Goal: Complete application form: Complete application form

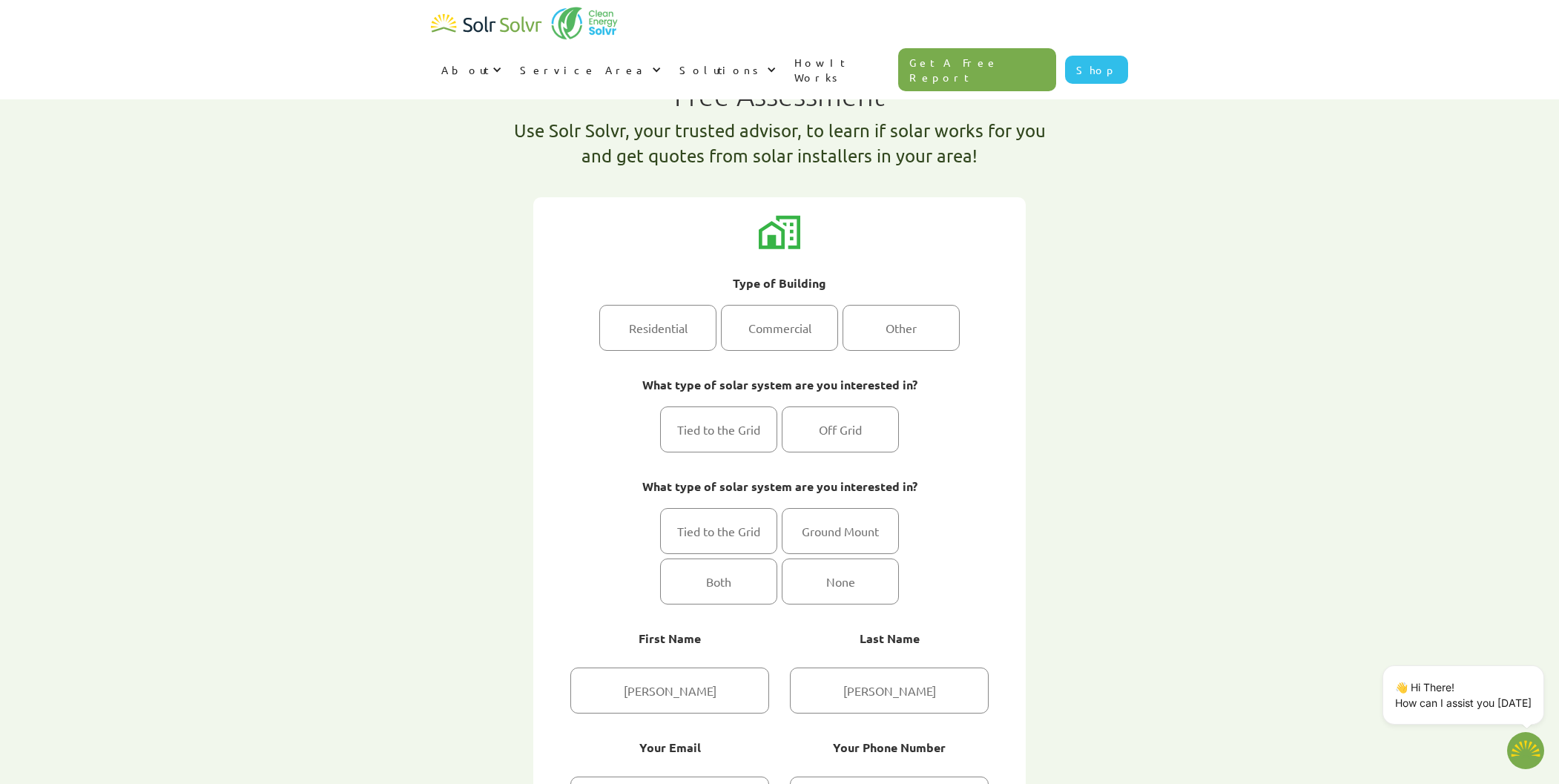
select select "Hydro One"
select select "100%"
drag, startPoint x: 674, startPoint y: 92, endPoint x: 990, endPoint y: 133, distance: 318.6
click at [990, 133] on div "Free Assessment Use Solr Solvr, your trusted advisor, to learn if solar works f…" at bounding box center [779, 131] width 697 height 133
click at [1137, 167] on div "Free Assessment Use Solr Solvr, your trusted advisor, to learn if solar works f…" at bounding box center [780, 473] width 935 height 873
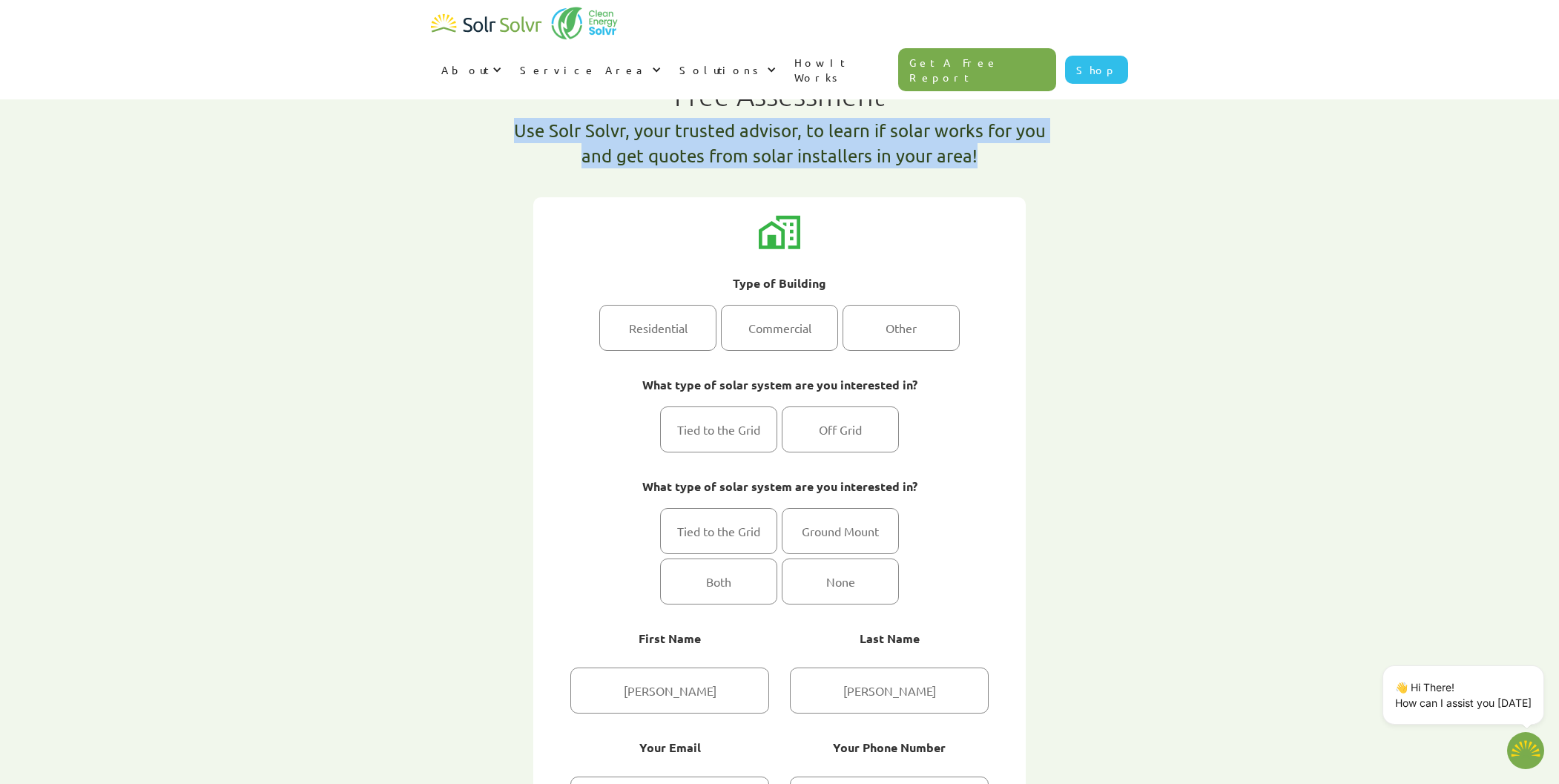
drag, startPoint x: 938, startPoint y: 156, endPoint x: 413, endPoint y: 114, distance: 526.7
click at [411, 115] on div "Free Assessment Use Solr Solvr, your trusted advisor, to learn if solar works f…" at bounding box center [780, 473] width 935 height 873
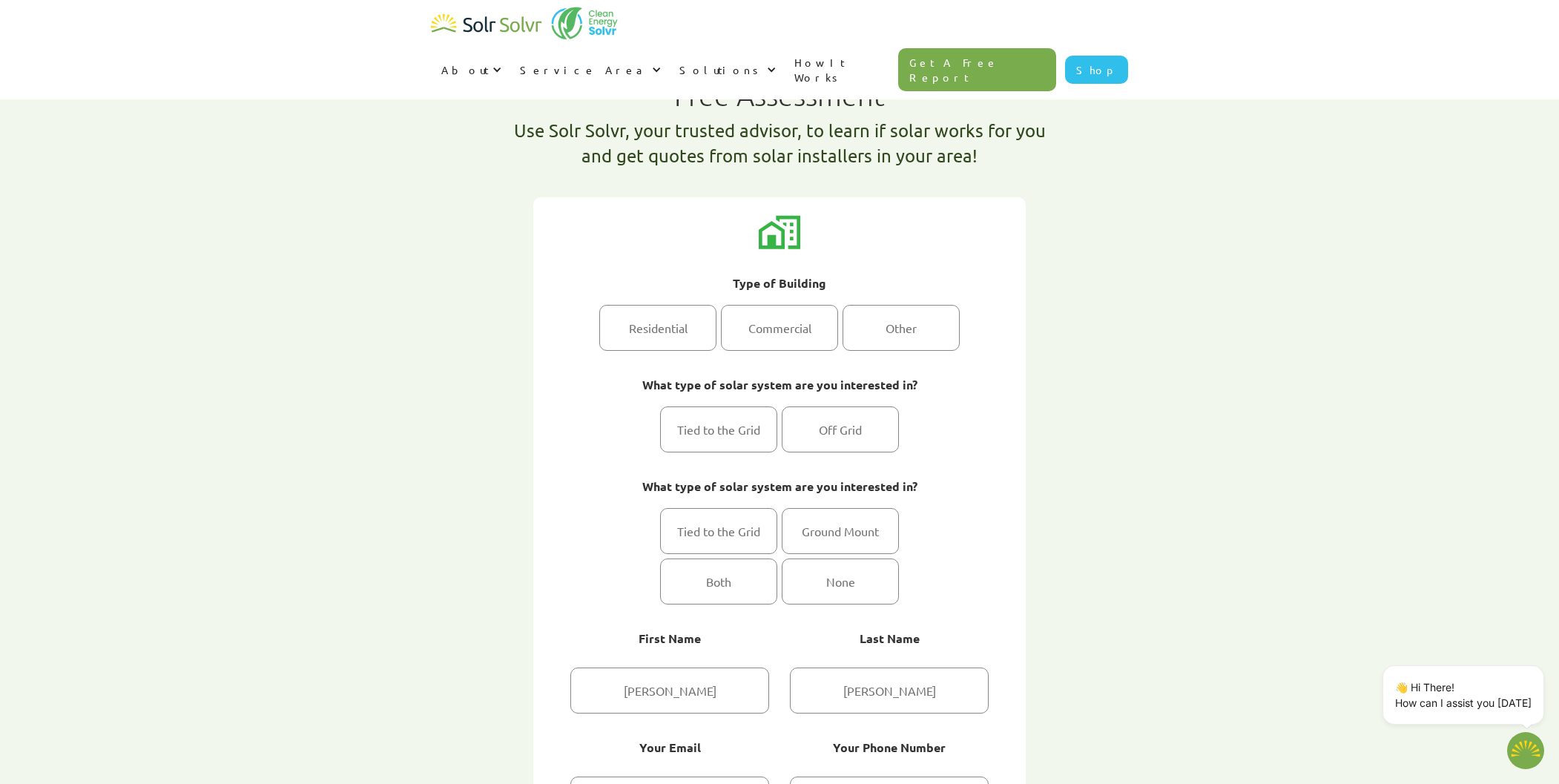
click at [1173, 224] on div "Free Assessment Use Solr Solvr, your trusted advisor, to learn if solar works f…" at bounding box center [780, 473] width 935 height 873
drag, startPoint x: 900, startPoint y: 98, endPoint x: 564, endPoint y: 93, distance: 336.0
click at [563, 94] on div "Free Assessment Use Solr Solvr, your trusted advisor, to learn if solar works f…" at bounding box center [779, 131] width 697 height 133
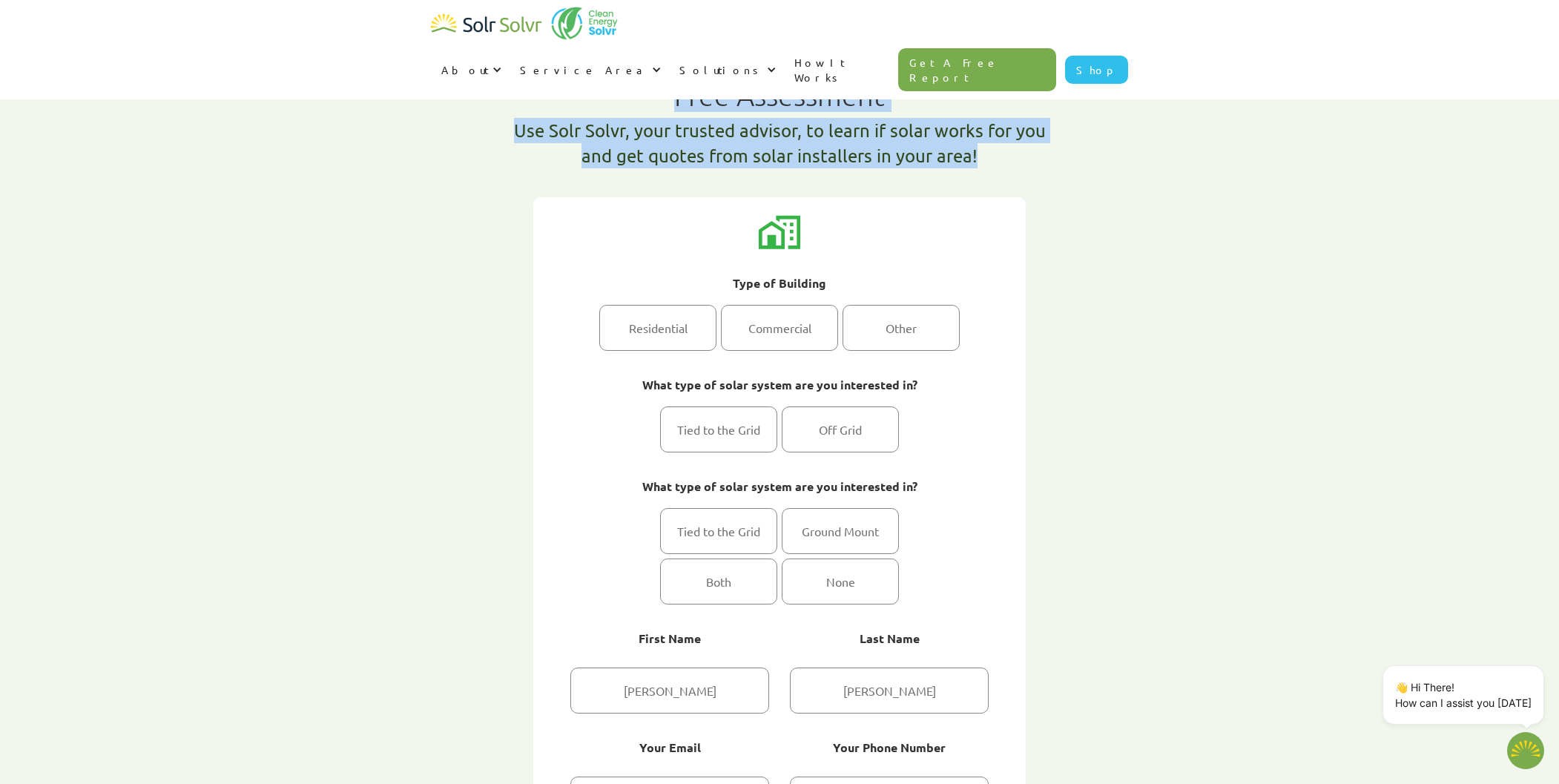
drag, startPoint x: 676, startPoint y: 92, endPoint x: 1050, endPoint y: 159, distance: 380.0
click at [1017, 155] on div "Free Assessment Use Solr Solvr, your trusted advisor, to learn if solar works f…" at bounding box center [779, 131] width 697 height 133
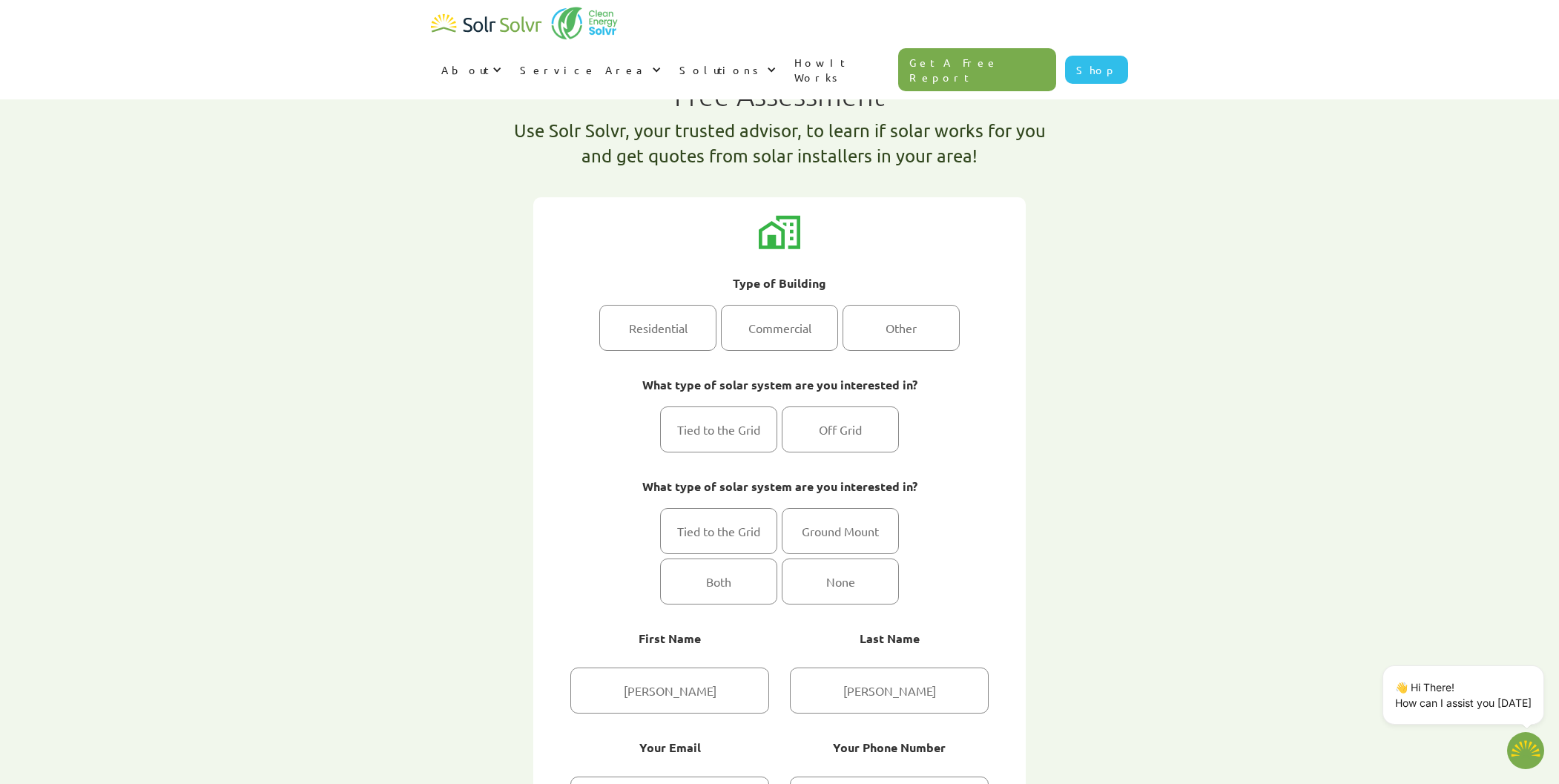
click at [1164, 175] on div "Free Assessment Use Solr Solvr, your trusted advisor, to learn if solar works f…" at bounding box center [780, 473] width 935 height 873
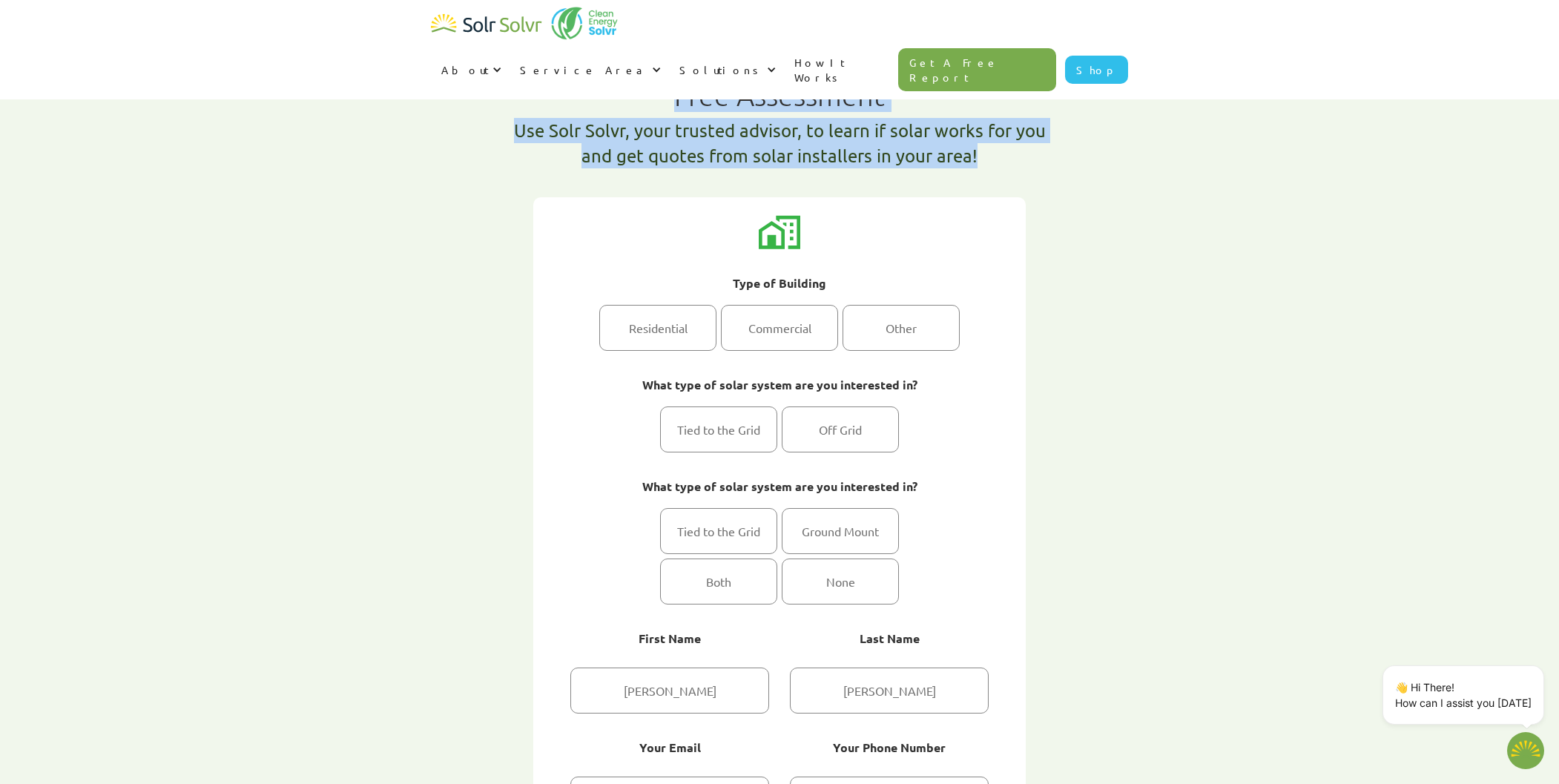
drag, startPoint x: 677, startPoint y: 96, endPoint x: 1069, endPoint y: 161, distance: 397.4
click at [1069, 161] on div "Free Assessment Use Solr Solvr, your trusted advisor, to learn if solar works f…" at bounding box center [779, 131] width 697 height 133
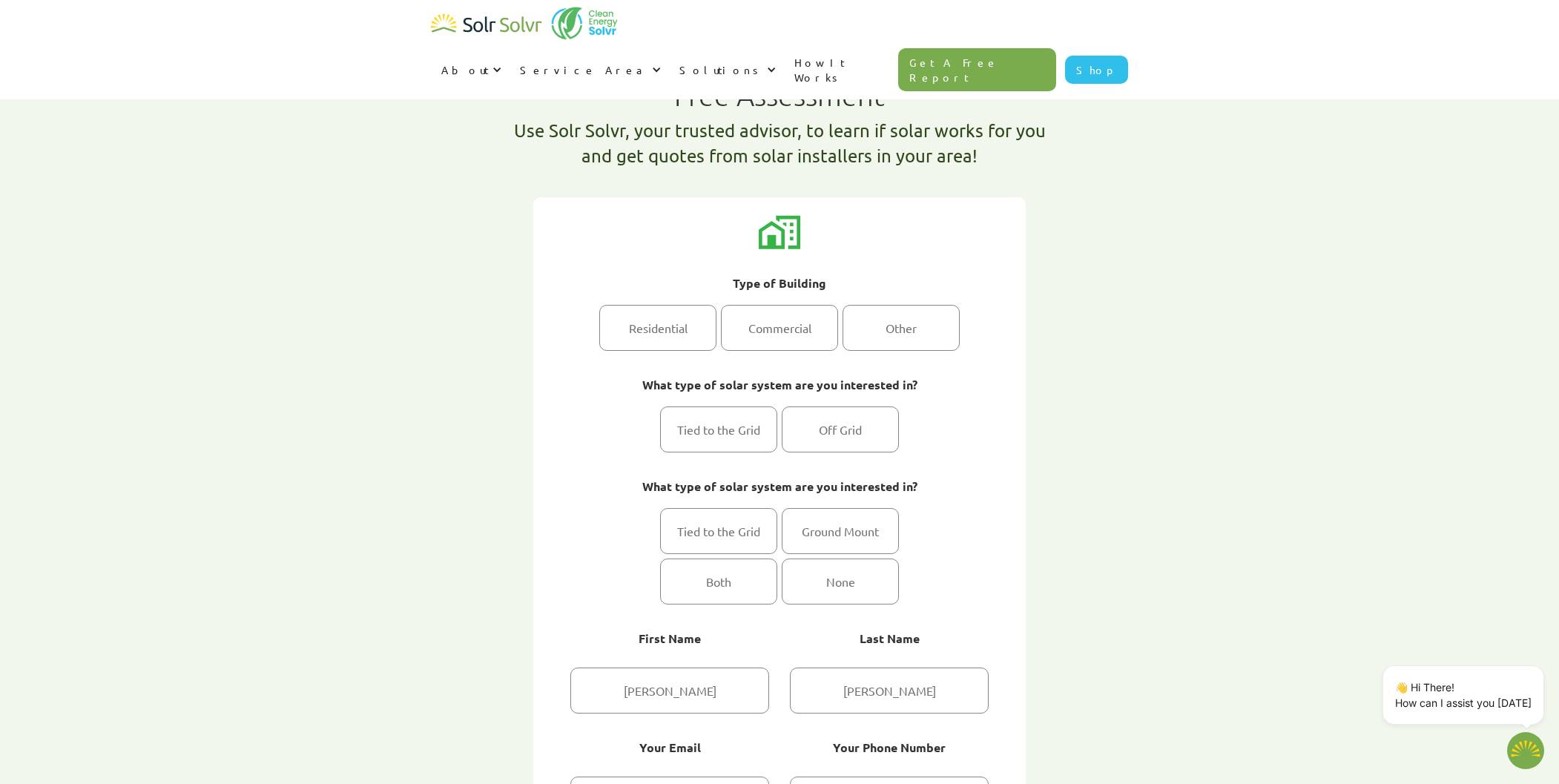
click at [1140, 176] on div "Free Assessment Use Solr Solvr, your trusted advisor, to learn if solar works f…" at bounding box center [780, 473] width 935 height 873
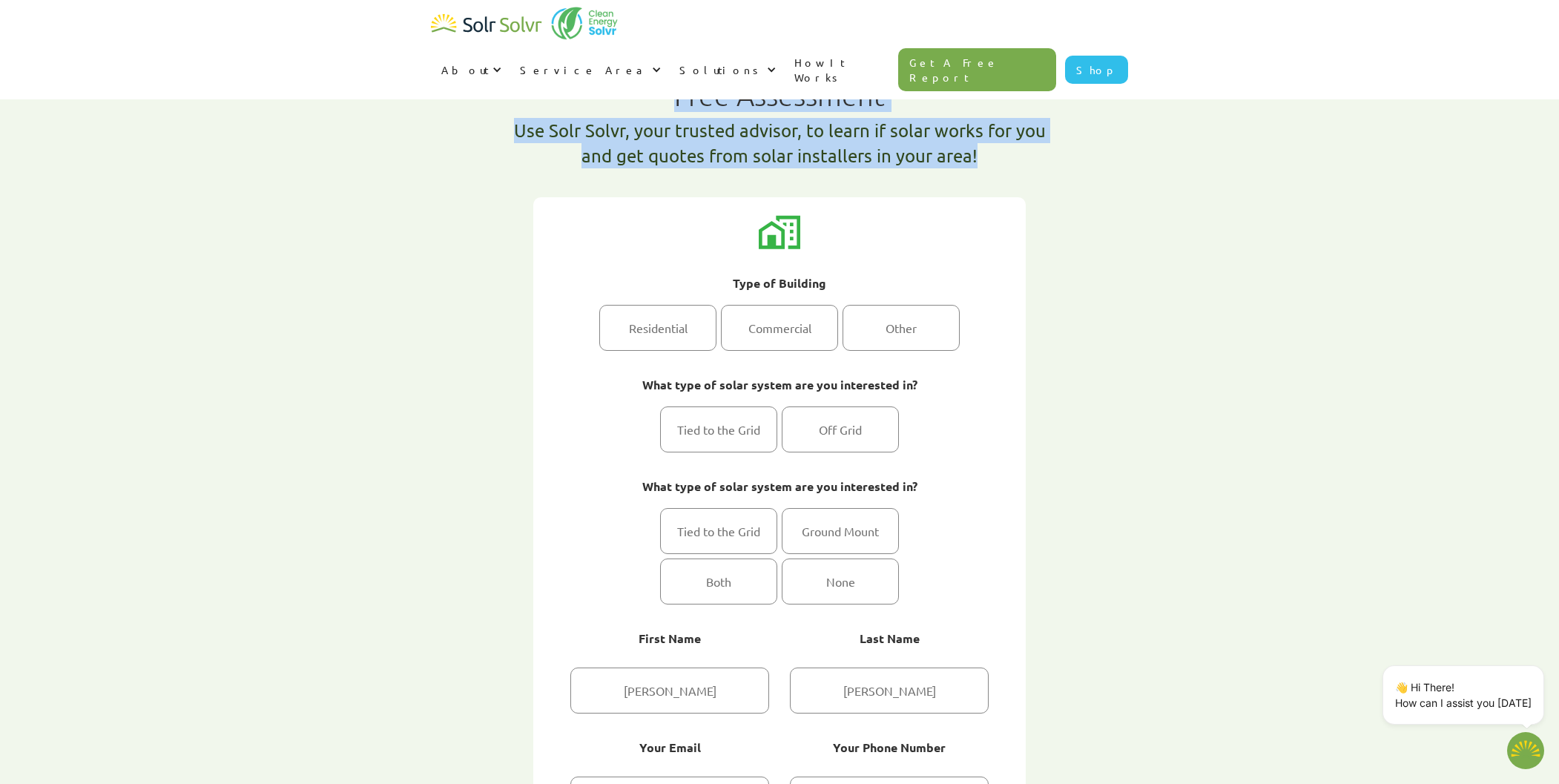
drag, startPoint x: 678, startPoint y: 98, endPoint x: 1081, endPoint y: 177, distance: 410.7
click at [992, 165] on div "Free Assessment Use Solr Solvr, your trusted advisor, to learn if solar works f…" at bounding box center [779, 131] width 697 height 133
click at [1120, 182] on div "Free Assessment Use Solr Solvr, your trusted advisor, to learn if solar works f…" at bounding box center [779, 131] width 697 height 133
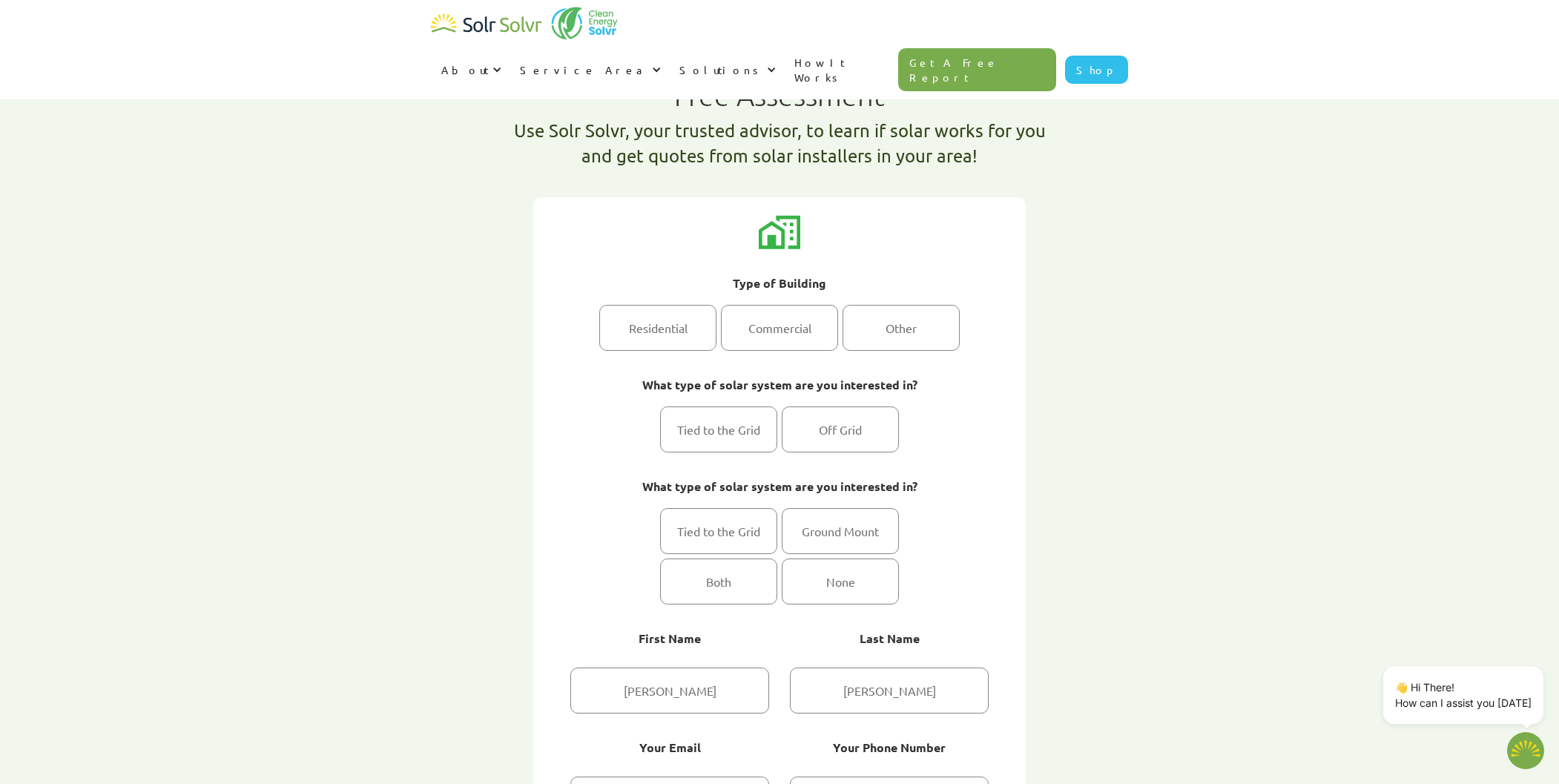
click at [337, 355] on div "Free Assessment Use Solr Solvr, your trusted advisor, to learn if solar works f…" at bounding box center [780, 473] width 935 height 873
click at [32, 155] on div "Free Assessment Use Solr Solvr, your trusted advisor, to learn if solar works f…" at bounding box center [779, 477] width 1559 height 953
click at [223, 210] on div "Free Assessment Use Solr Solvr, your trusted advisor, to learn if solar works f…" at bounding box center [779, 477] width 1559 height 953
click at [167, 199] on div "Free Assessment Use Solr Solvr, your trusted advisor, to learn if solar works f…" at bounding box center [779, 477] width 1559 height 953
click at [1250, 308] on div "Free Assessment Use Solr Solvr, your trusted advisor, to learn if solar works f…" at bounding box center [779, 477] width 1559 height 953
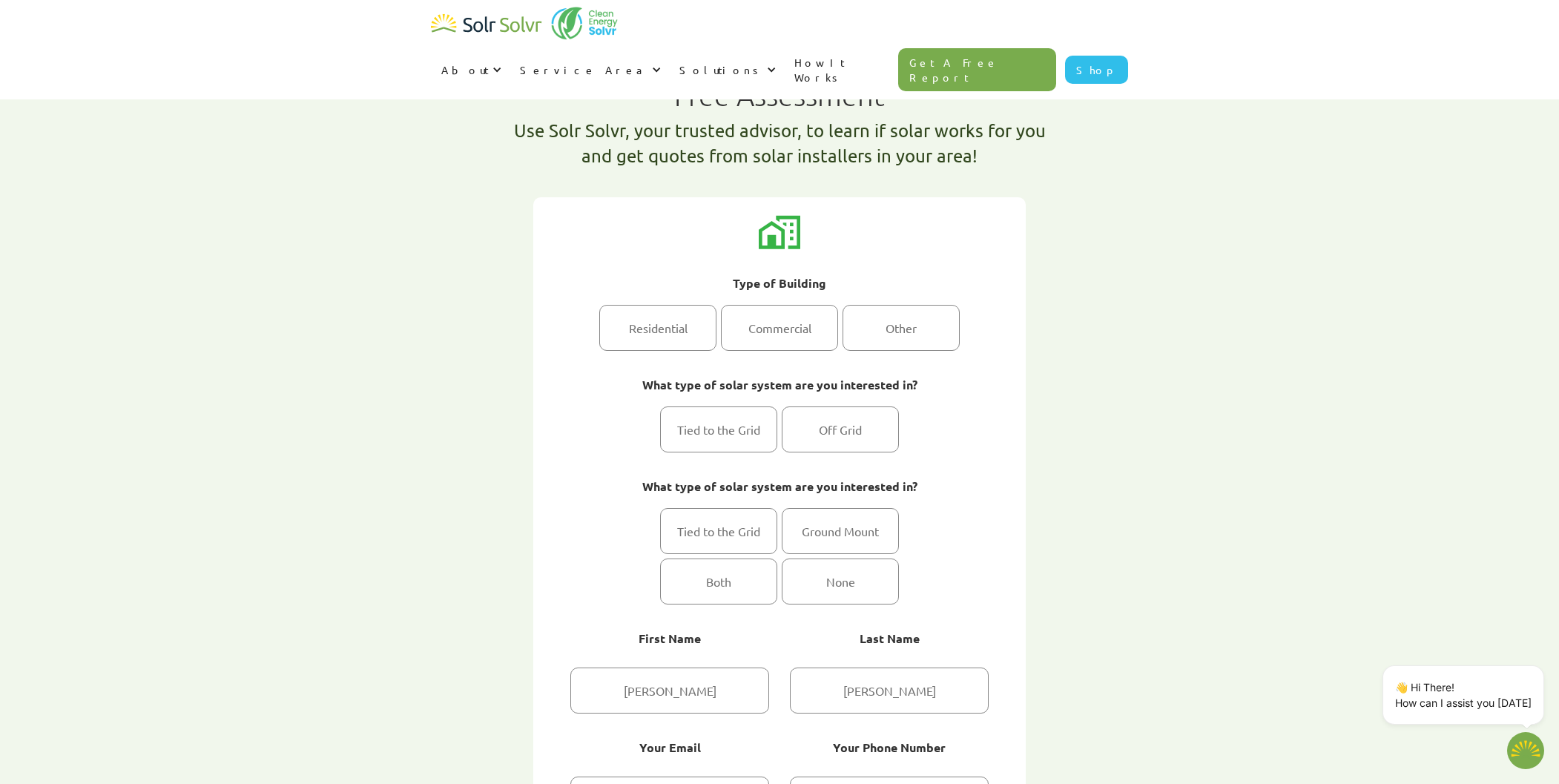
click at [364, 265] on div "Free Assessment Use Solr Solvr, your trusted advisor, to learn if solar works f…" at bounding box center [780, 473] width 935 height 873
type textarea "x"
